Goal: Task Accomplishment & Management: Use online tool/utility

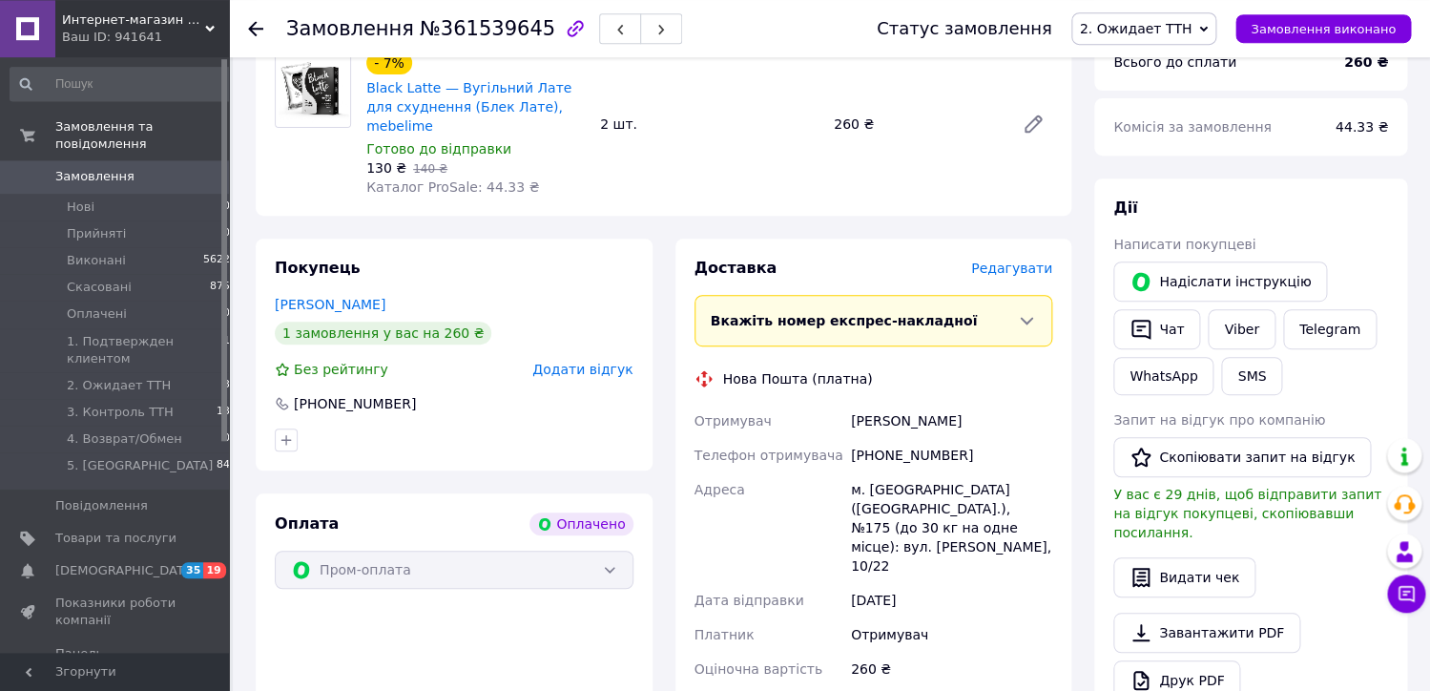
scroll to position [278, 0]
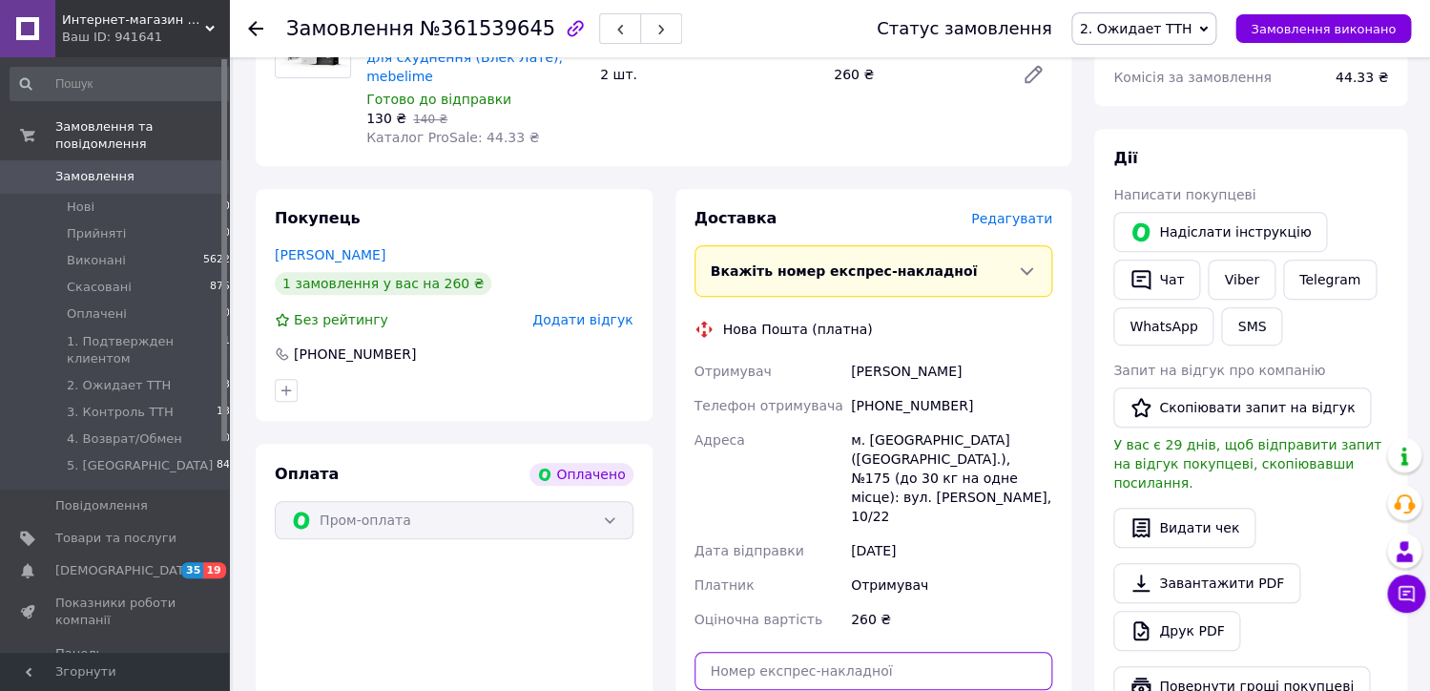
click at [902, 652] on input "text" at bounding box center [874, 671] width 359 height 38
paste input "20451246928153"
type input "20451246928153"
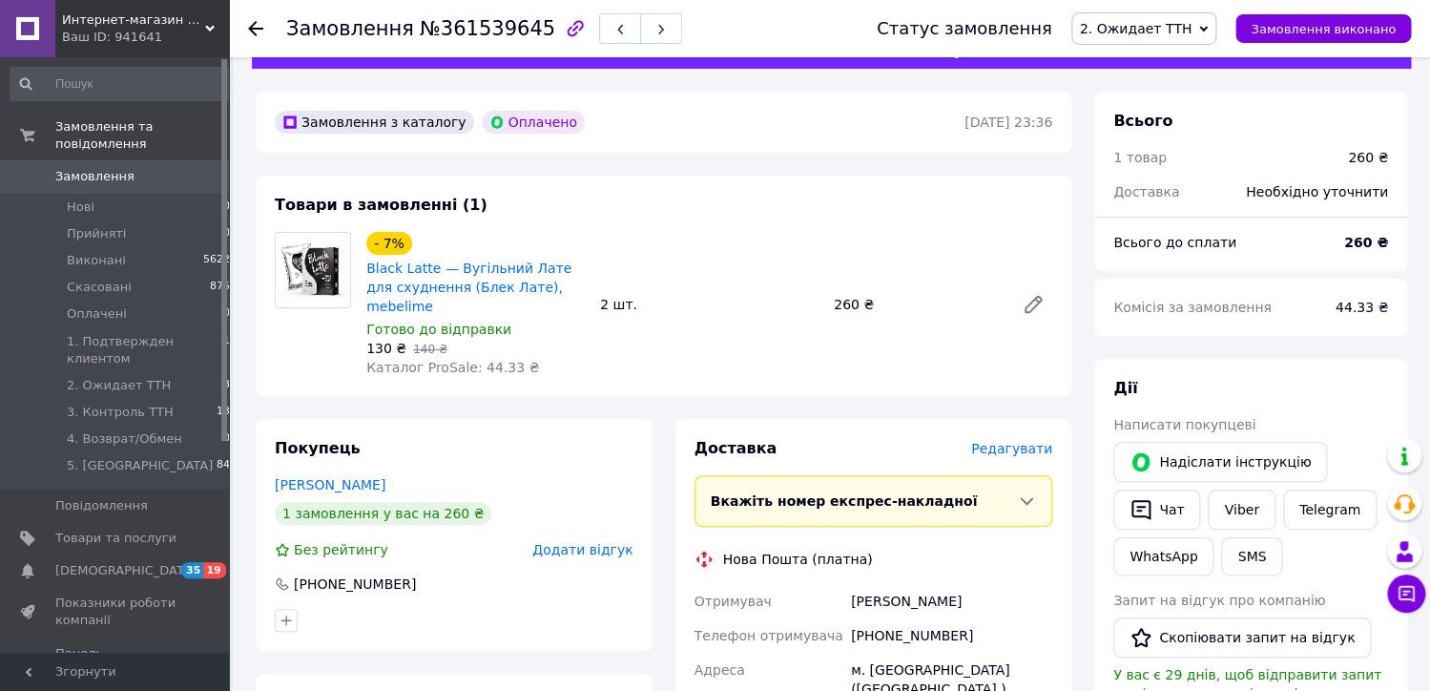
scroll to position [0, 0]
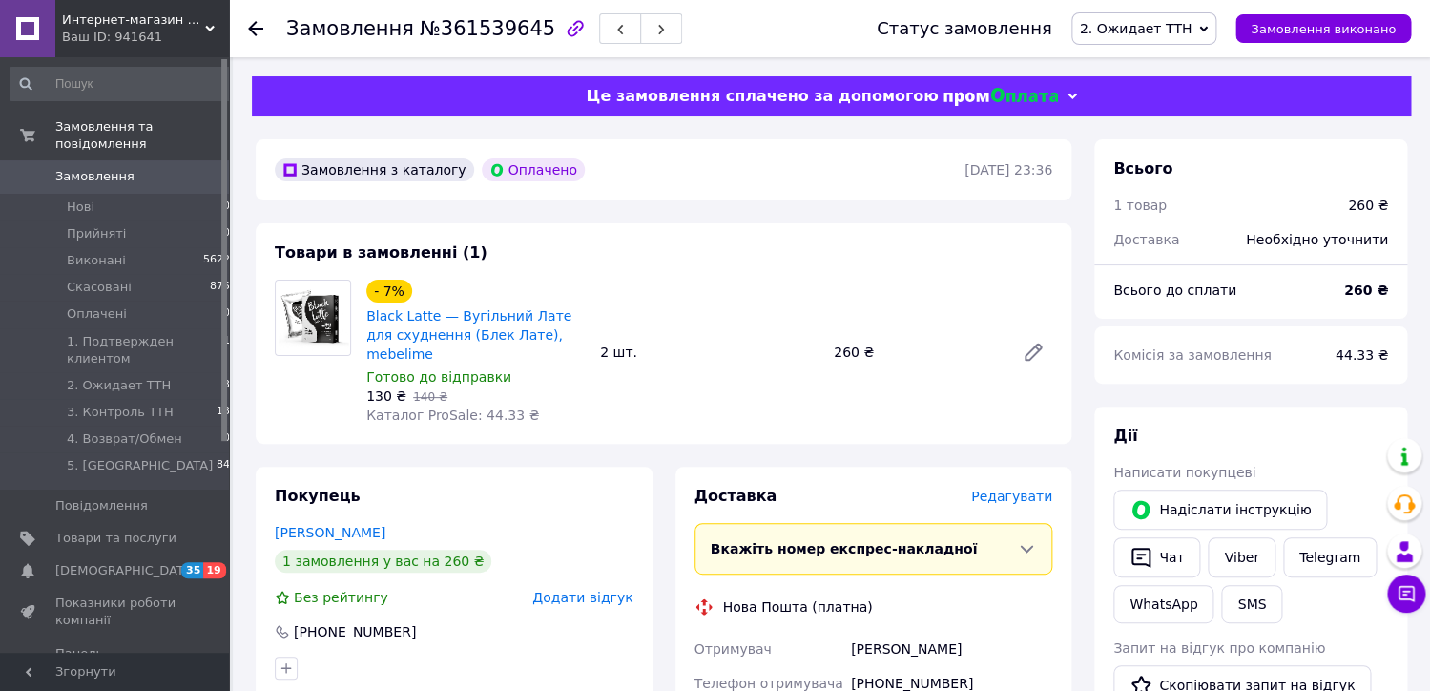
click at [1216, 46] on div "Статус замовлення 2. Ожидает [PERSON_NAME] Виконано Скасовано Оплачено 1. Подтв…" at bounding box center [1125, 28] width 572 height 57
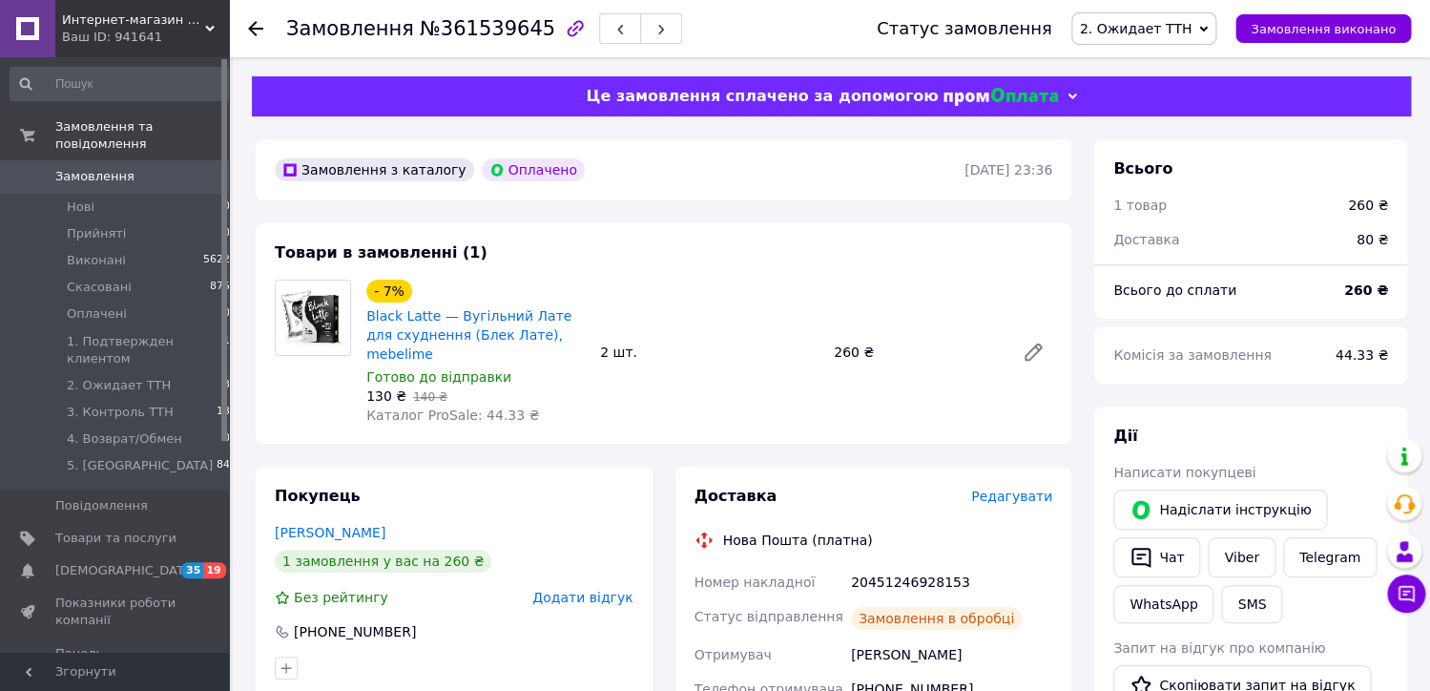
drag, startPoint x: 1217, startPoint y: 25, endPoint x: 1209, endPoint y: 36, distance: 14.3
click at [1208, 25] on icon at bounding box center [1203, 29] width 9 height 9
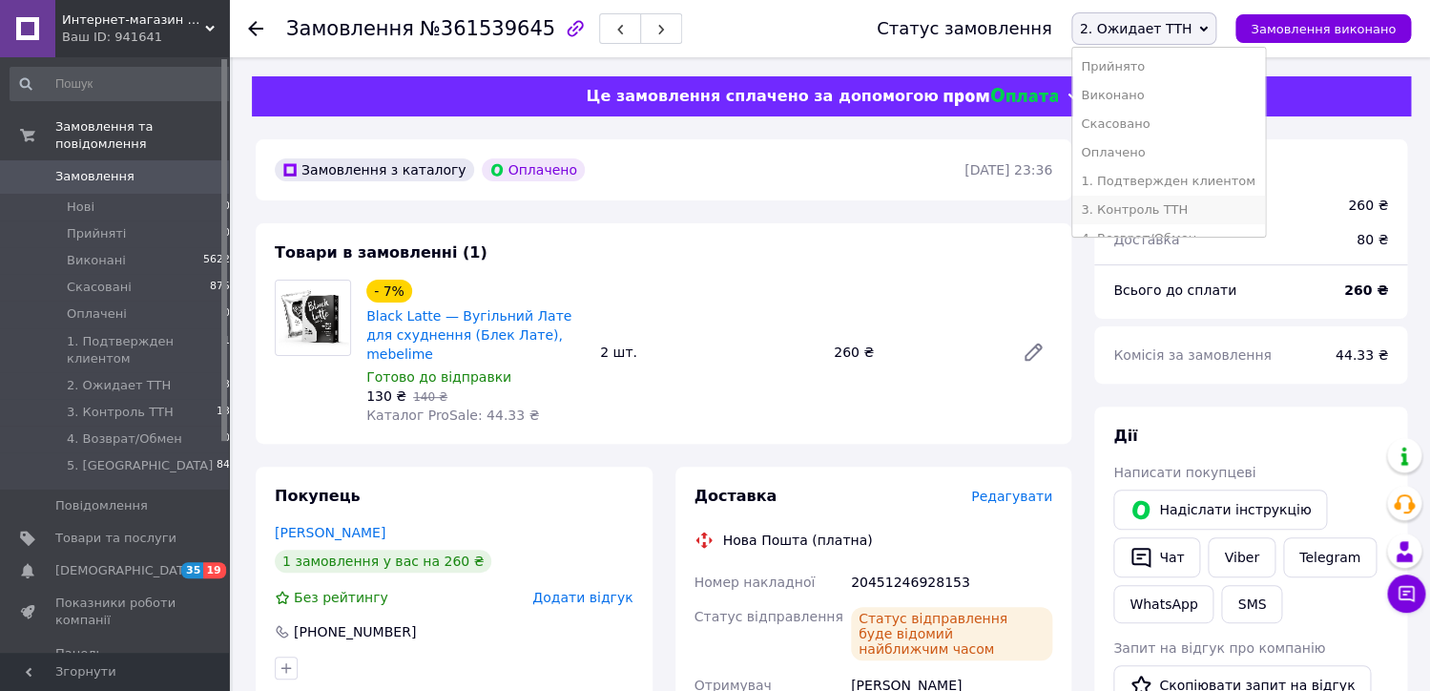
click at [1184, 208] on li "3. Контроль ТТН" at bounding box center [1169, 210] width 194 height 29
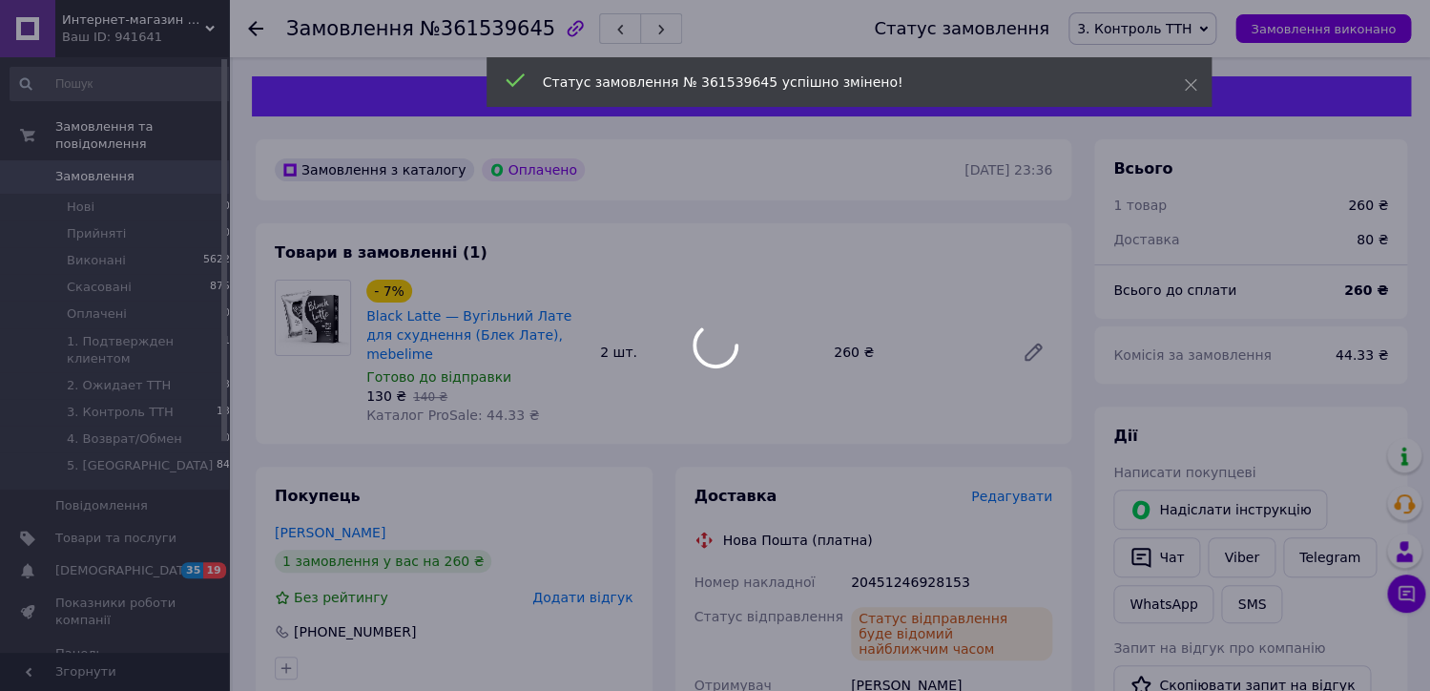
scroll to position [123, 0]
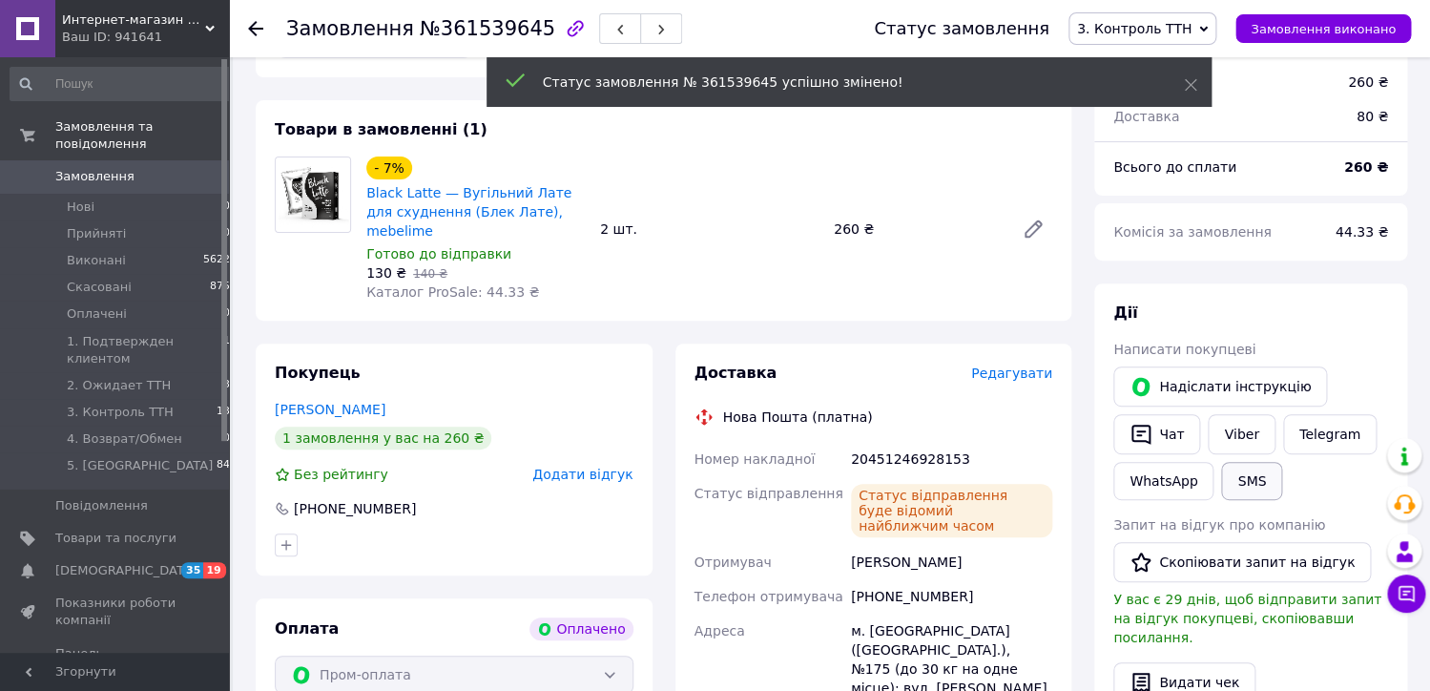
click at [1261, 480] on button "SMS" at bounding box center [1251, 481] width 61 height 38
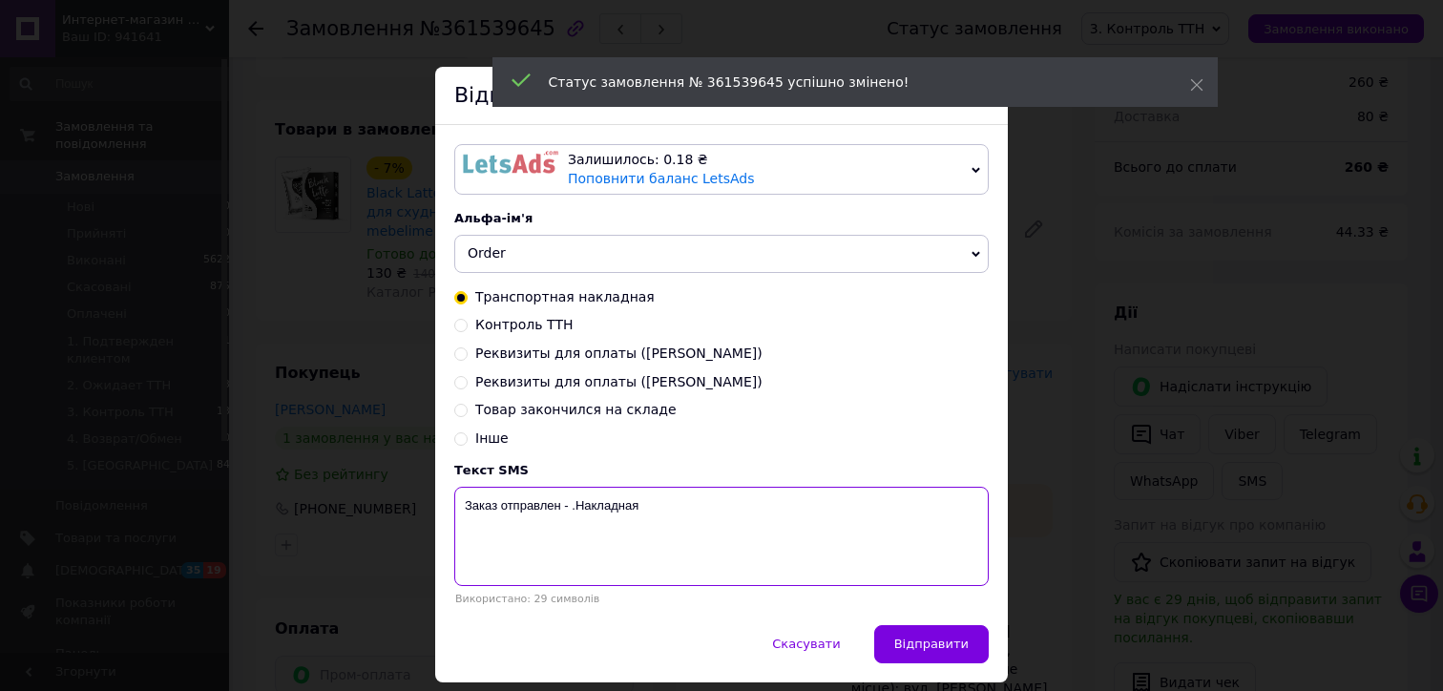
click at [748, 530] on textarea "Заказ отправлен - .Накладная" at bounding box center [721, 536] width 534 height 99
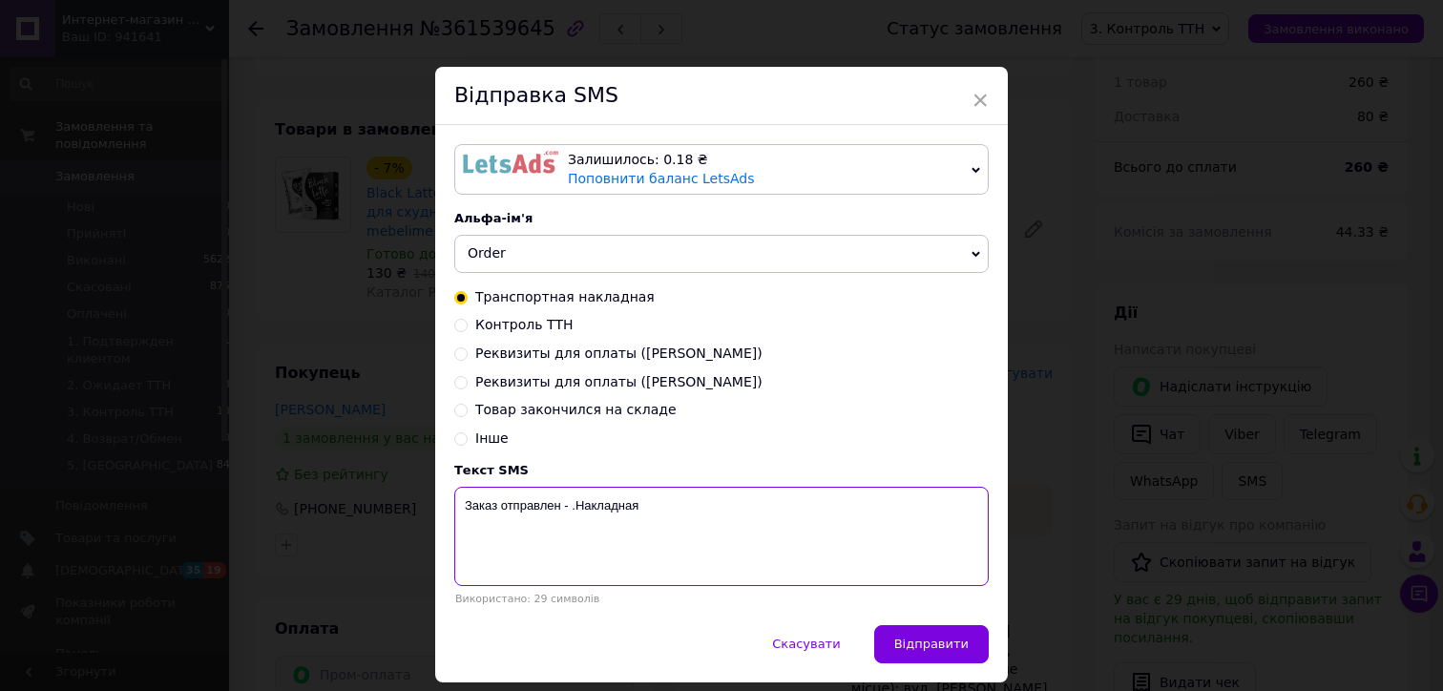
paste textarea "20451246928153"
click at [510, 174] on div at bounding box center [510, 169] width 95 height 37
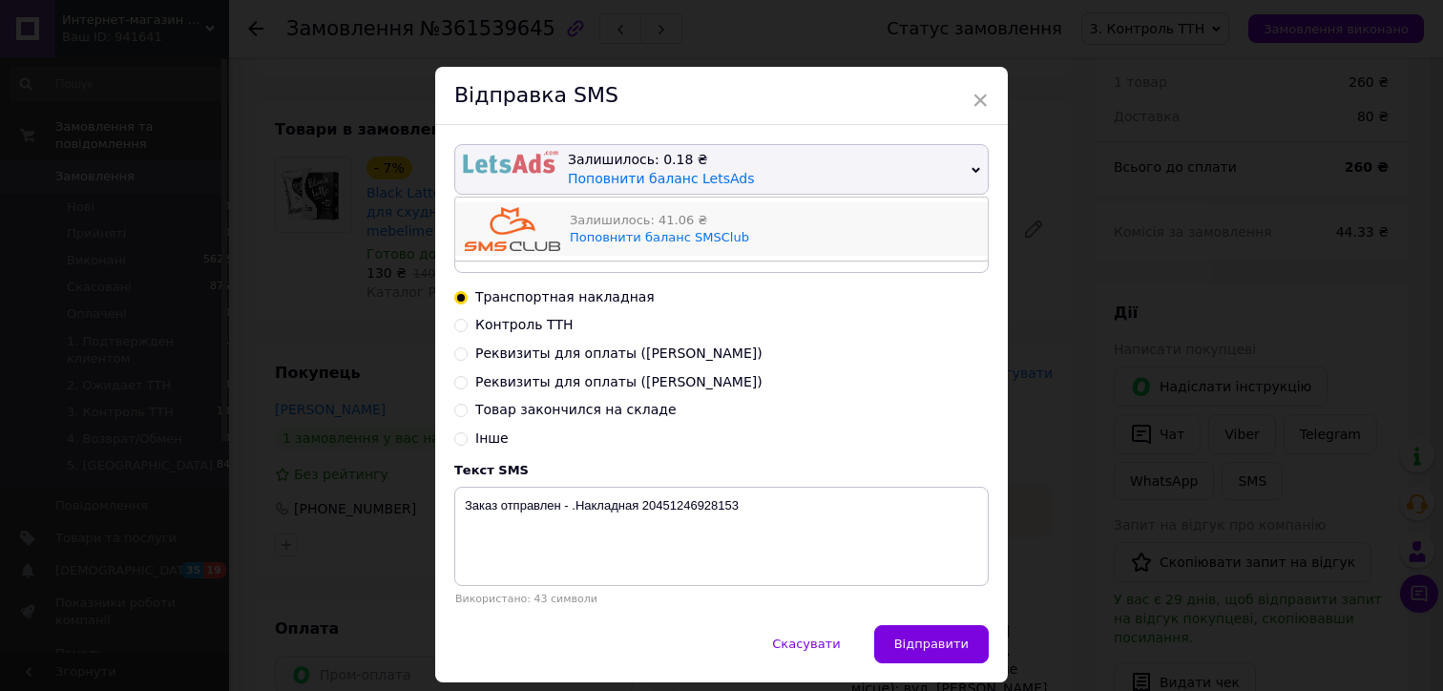
click at [504, 233] on img at bounding box center [512, 229] width 95 height 44
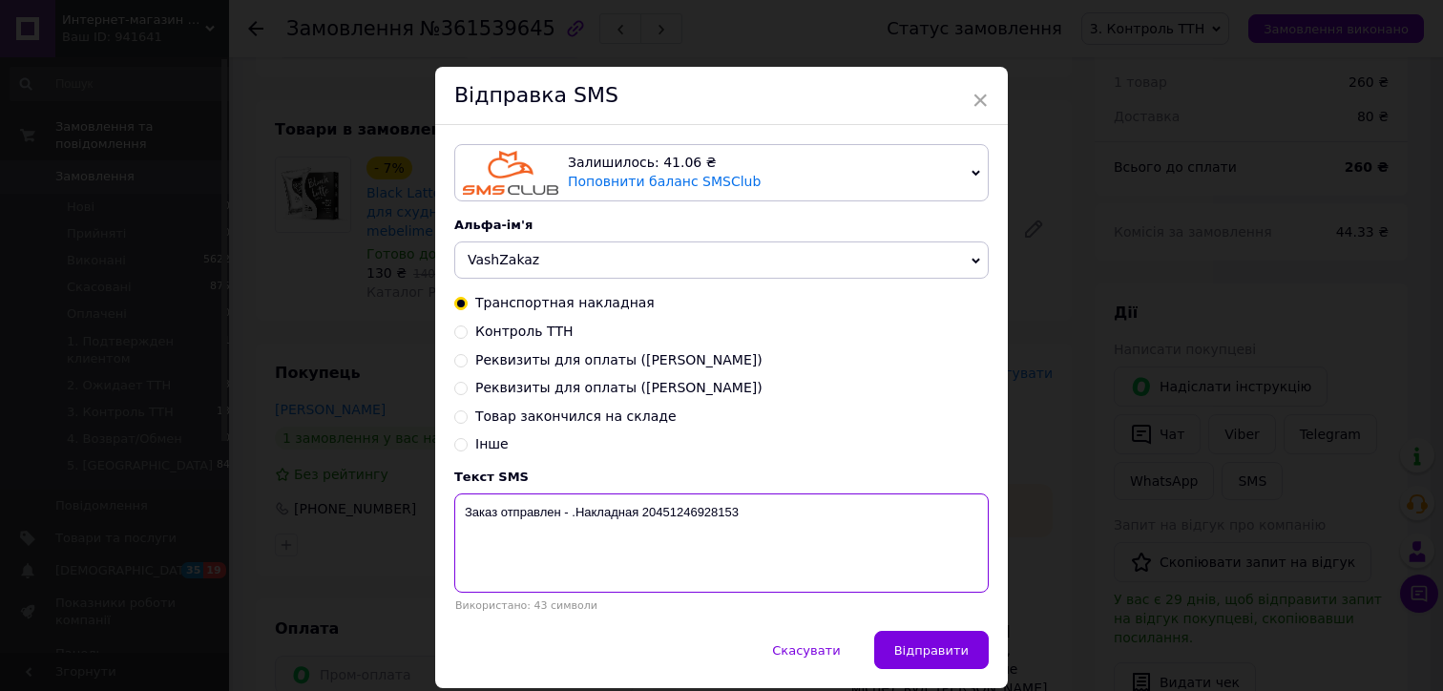
click at [705, 511] on textarea "Заказ отправлен - .Накладная 20451246928153" at bounding box center [721, 542] width 534 height 99
click at [563, 514] on textarea "Заказ отправлен - .Накладная 20451246928153" at bounding box center [721, 542] width 534 height 99
click at [568, 516] on textarea "Заказ отправлен - .Накладная 20451246928153" at bounding box center [721, 542] width 534 height 99
click at [564, 514] on textarea "Заказ отправлен - .Накладная 20451246928153" at bounding box center [721, 542] width 534 height 99
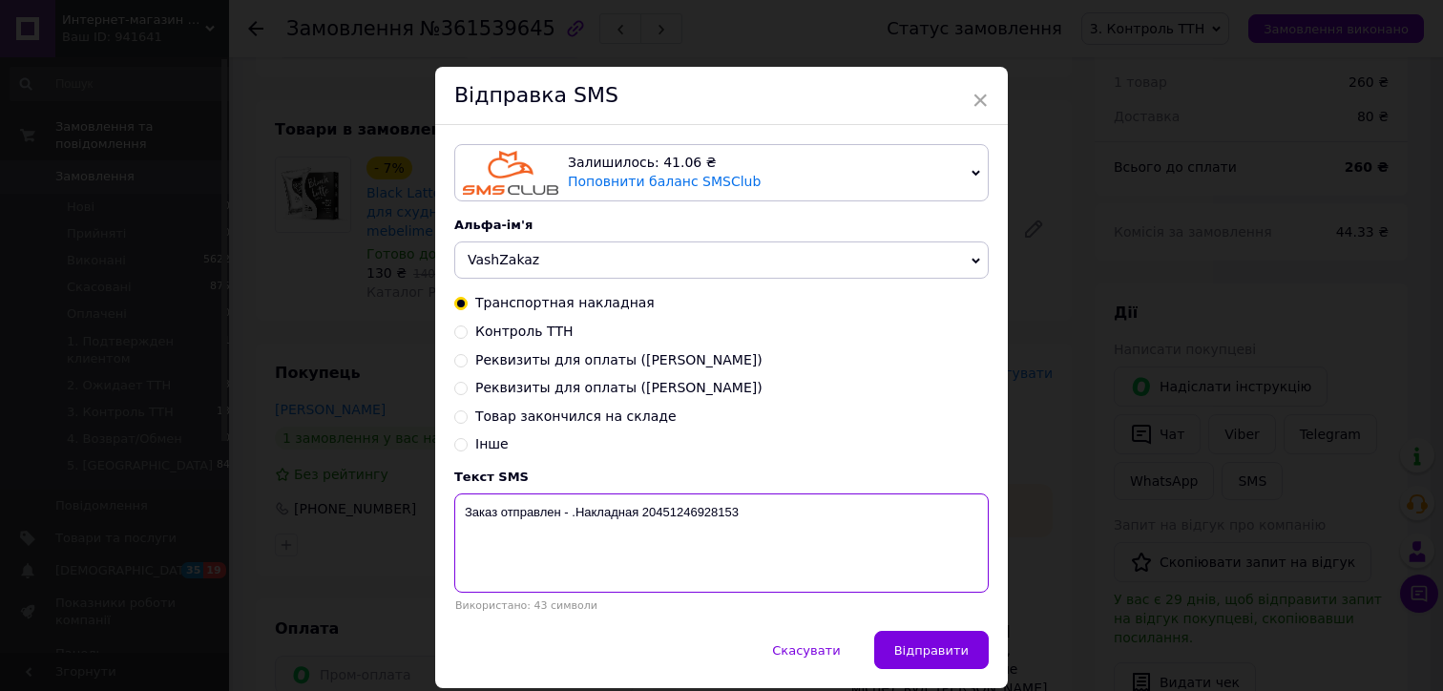
paste textarea "Black Latte Коробка 2"
click at [660, 514] on textarea "Заказ отправлен - Black Latte Коробка 2.Накладная 20451246928153" at bounding box center [721, 542] width 534 height 99
type textarea "Заказ отправлен - Black Latte 2.Накладная 20451246928153"
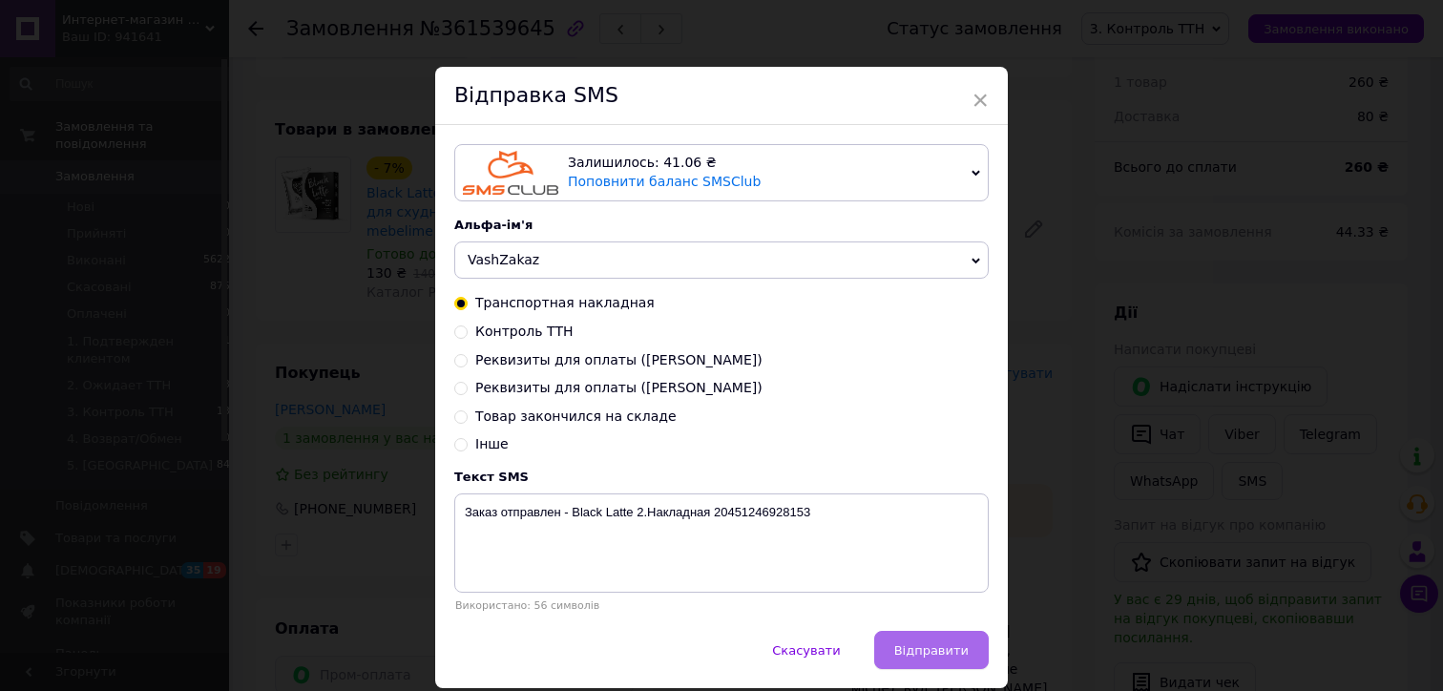
click at [930, 653] on button "Відправити" at bounding box center [931, 650] width 114 height 38
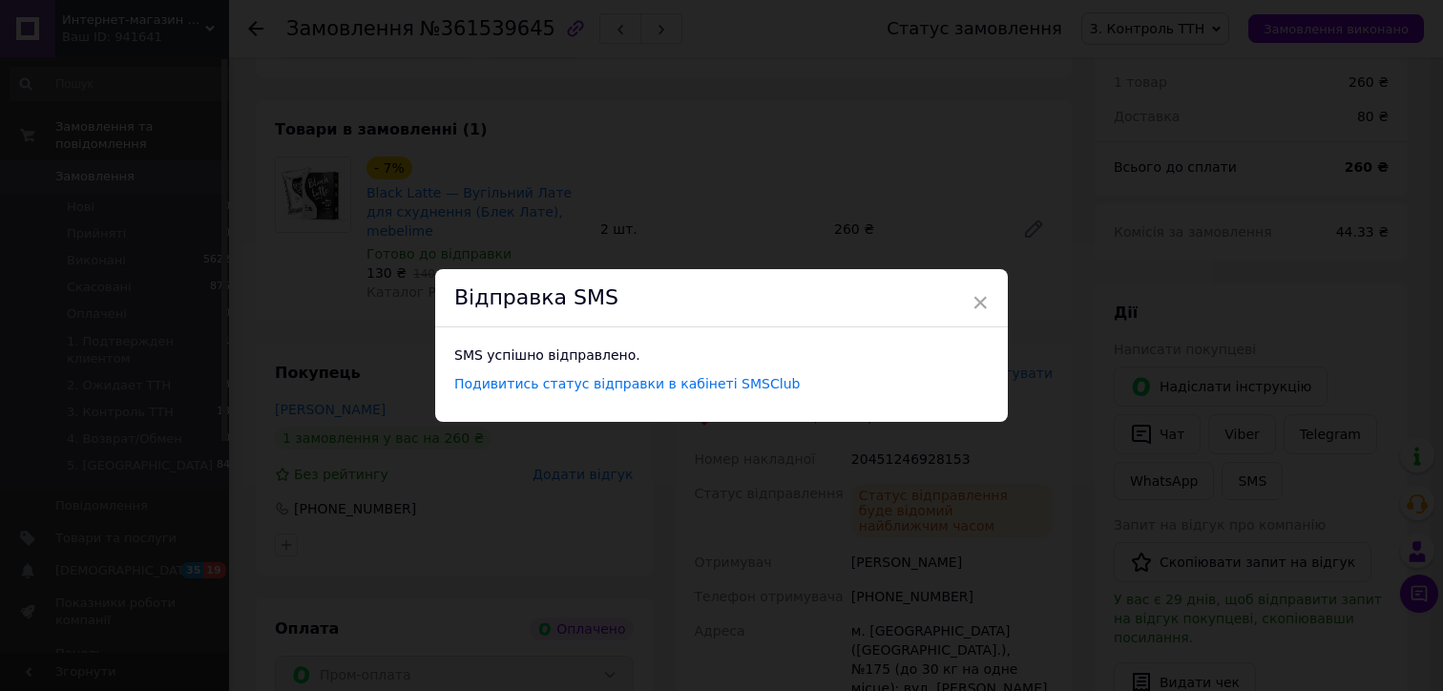
click at [877, 498] on div "× Відправка SMS SMS успішно відправлено. Подивитись статус відправки в кабінеті…" at bounding box center [721, 345] width 1443 height 691
